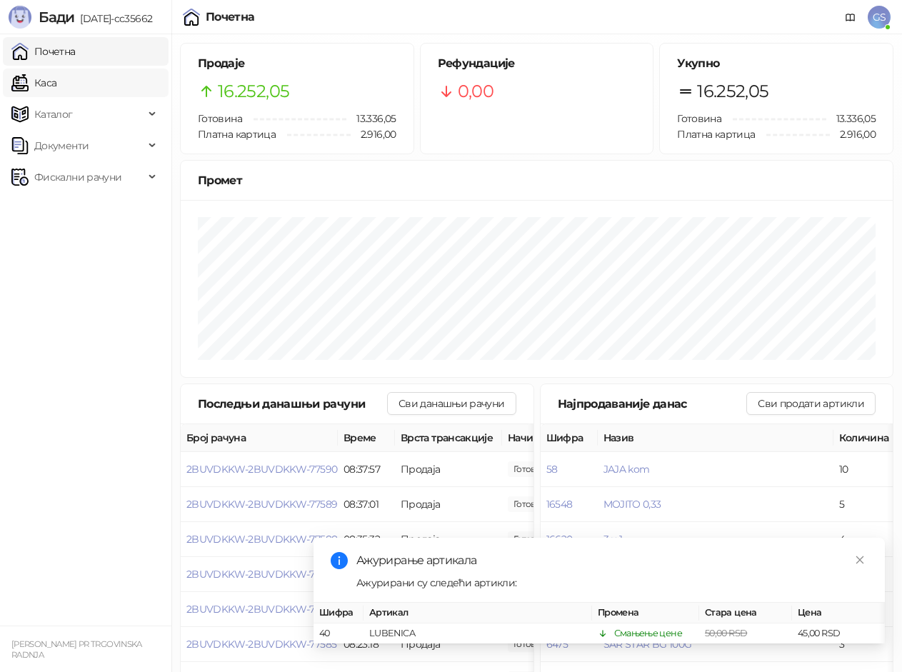
click at [56, 79] on link "Каса" at bounding box center [33, 83] width 45 height 29
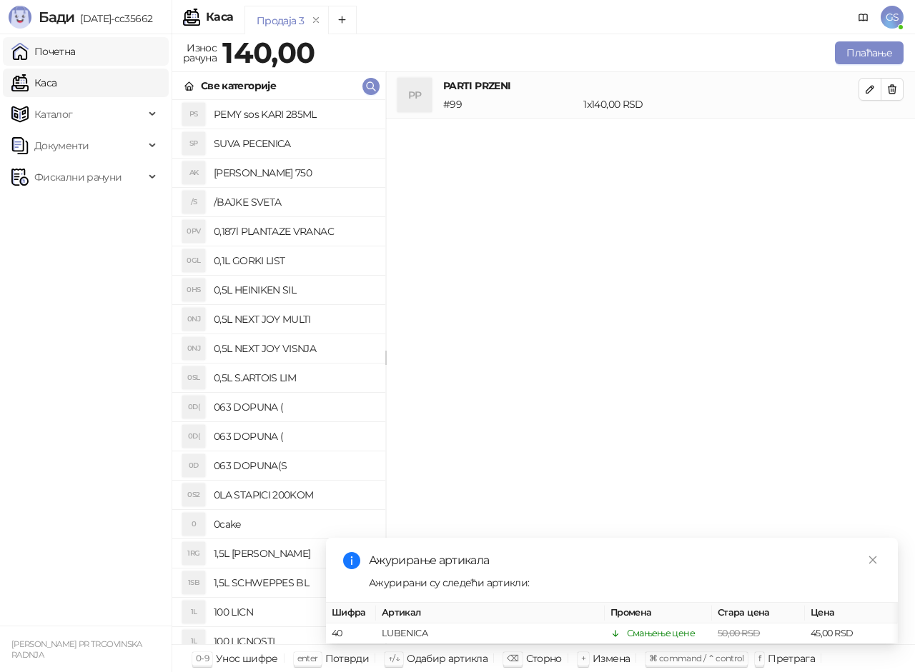
click at [76, 47] on link "Почетна" at bounding box center [43, 51] width 64 height 29
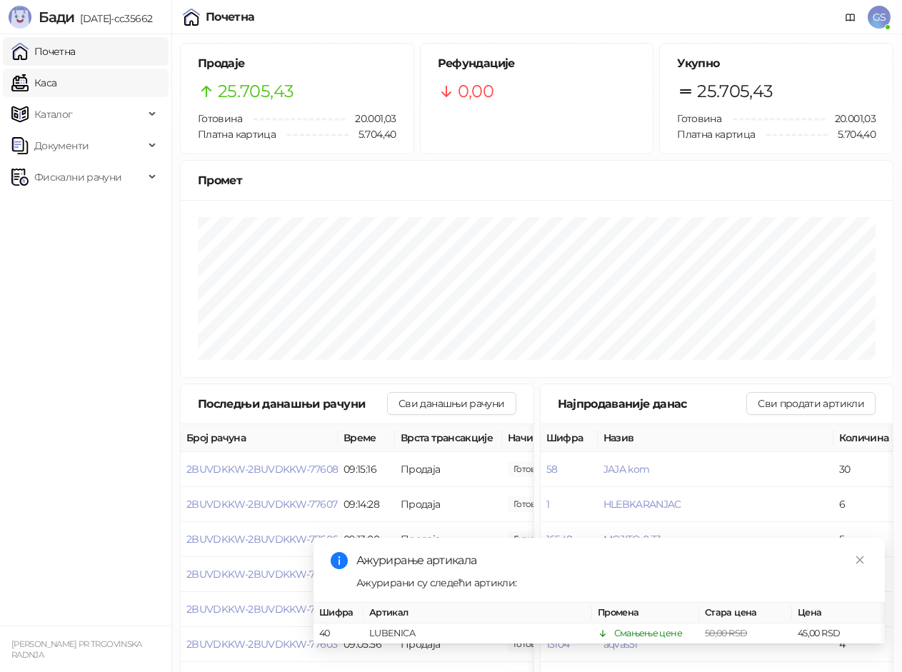
click at [56, 83] on link "Каса" at bounding box center [33, 83] width 45 height 29
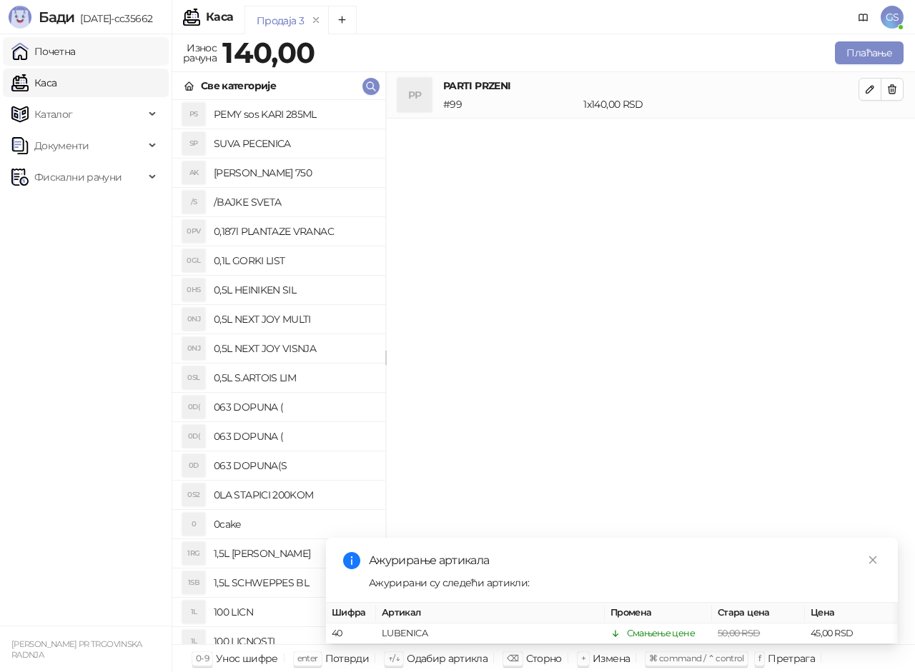
click at [71, 54] on link "Почетна" at bounding box center [43, 51] width 64 height 29
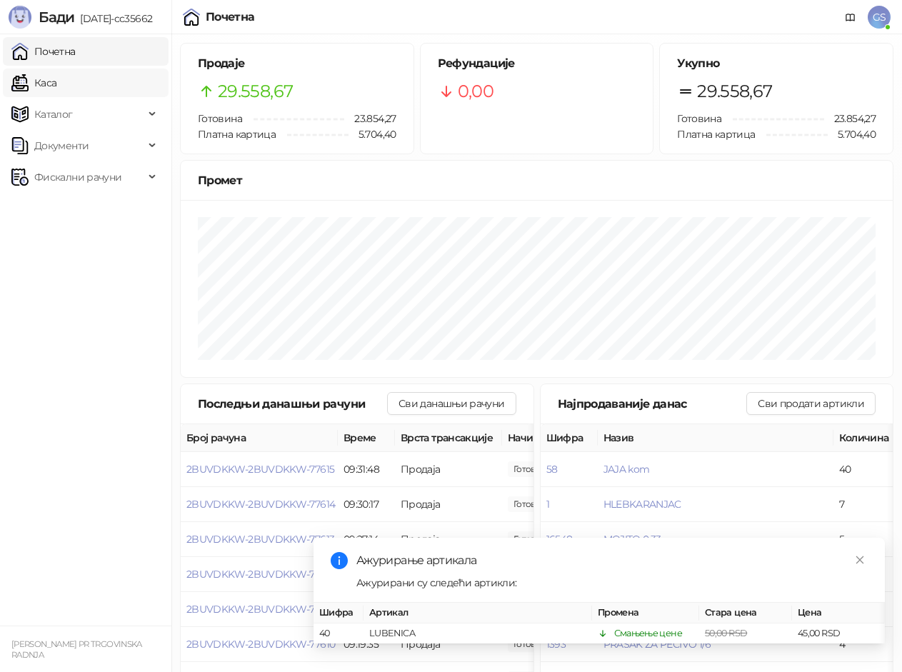
click at [56, 84] on link "Каса" at bounding box center [33, 83] width 45 height 29
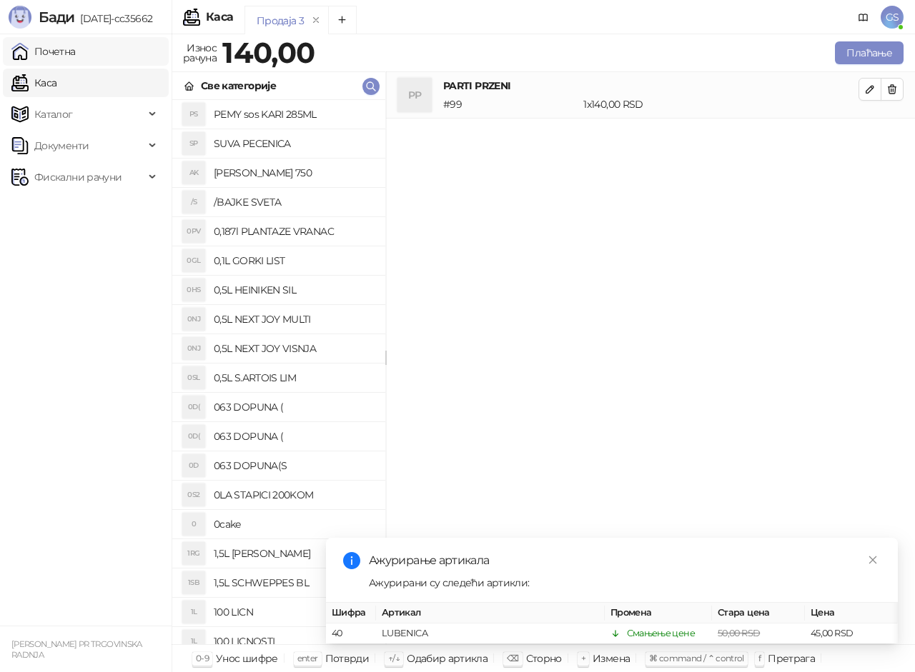
click at [66, 54] on link "Почетна" at bounding box center [43, 51] width 64 height 29
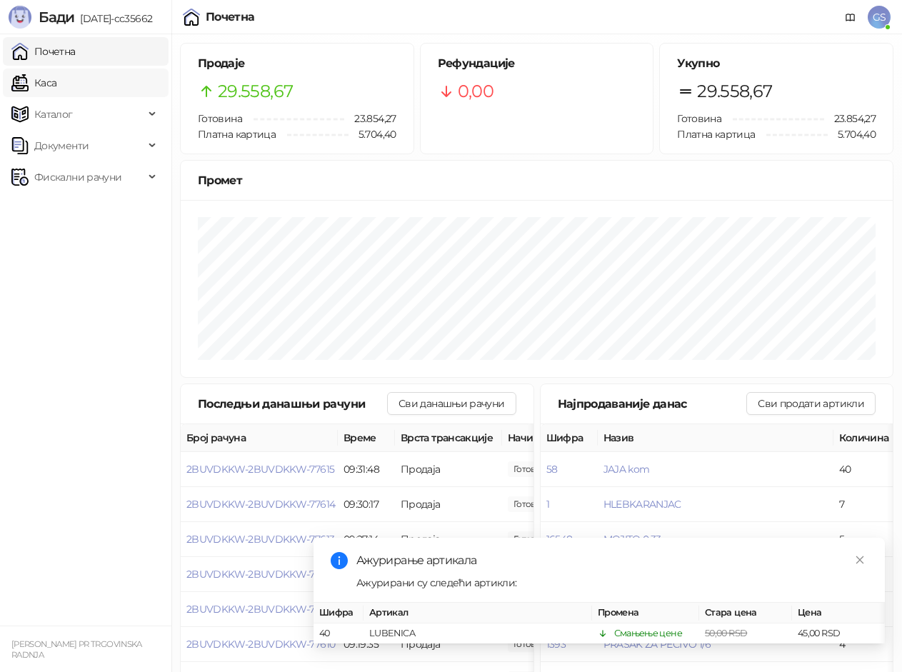
click at [56, 81] on link "Каса" at bounding box center [33, 83] width 45 height 29
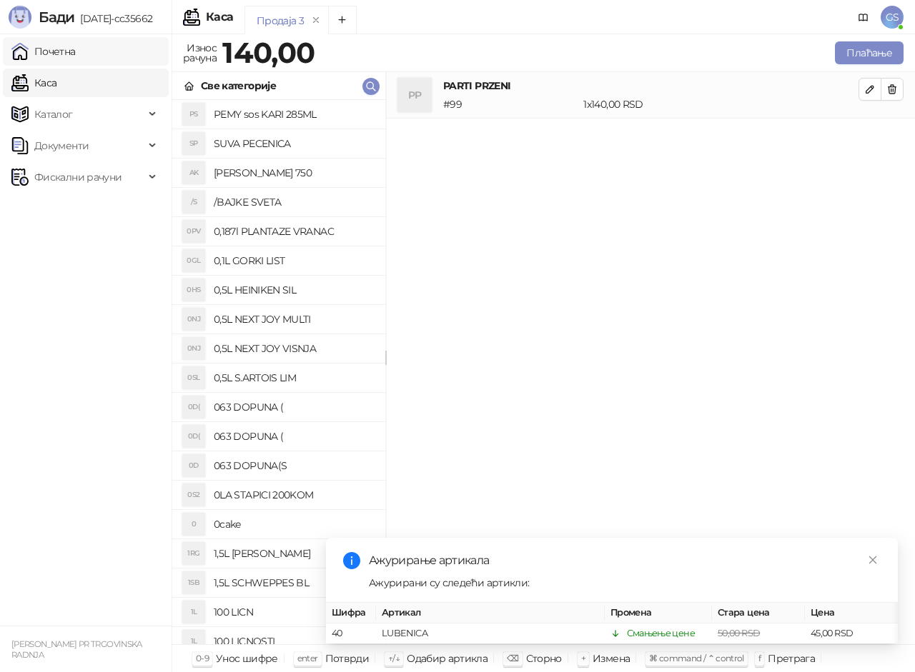
click at [76, 55] on link "Почетна" at bounding box center [43, 51] width 64 height 29
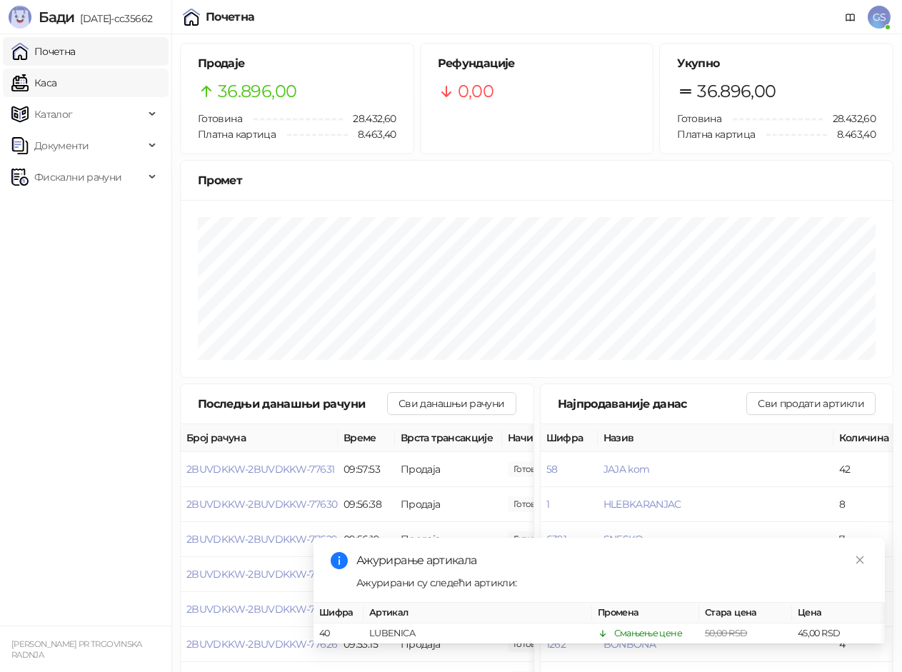
click at [56, 75] on link "Каса" at bounding box center [33, 83] width 45 height 29
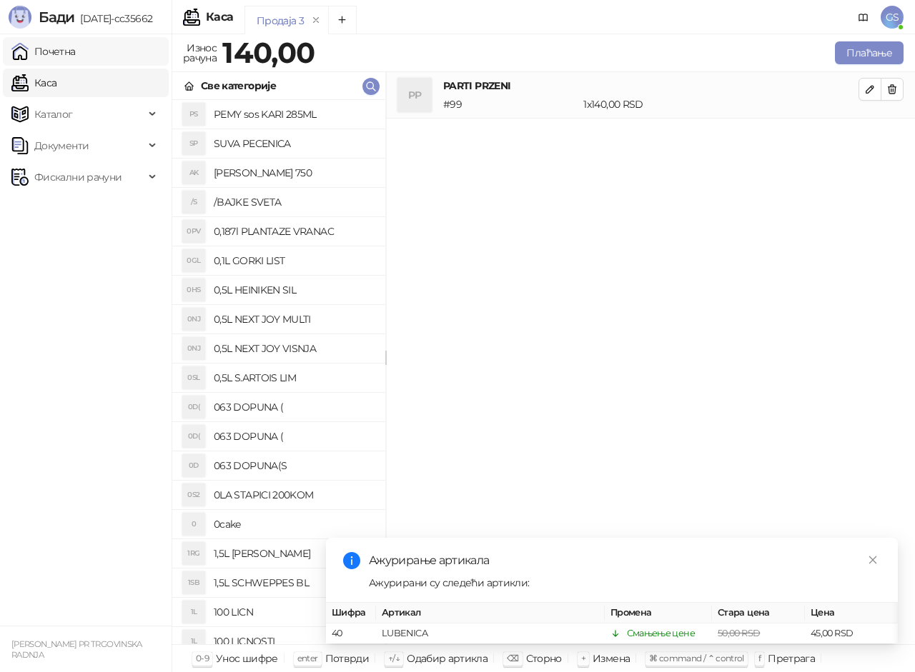
click at [76, 53] on link "Почетна" at bounding box center [43, 51] width 64 height 29
